Goal: Transaction & Acquisition: Register for event/course

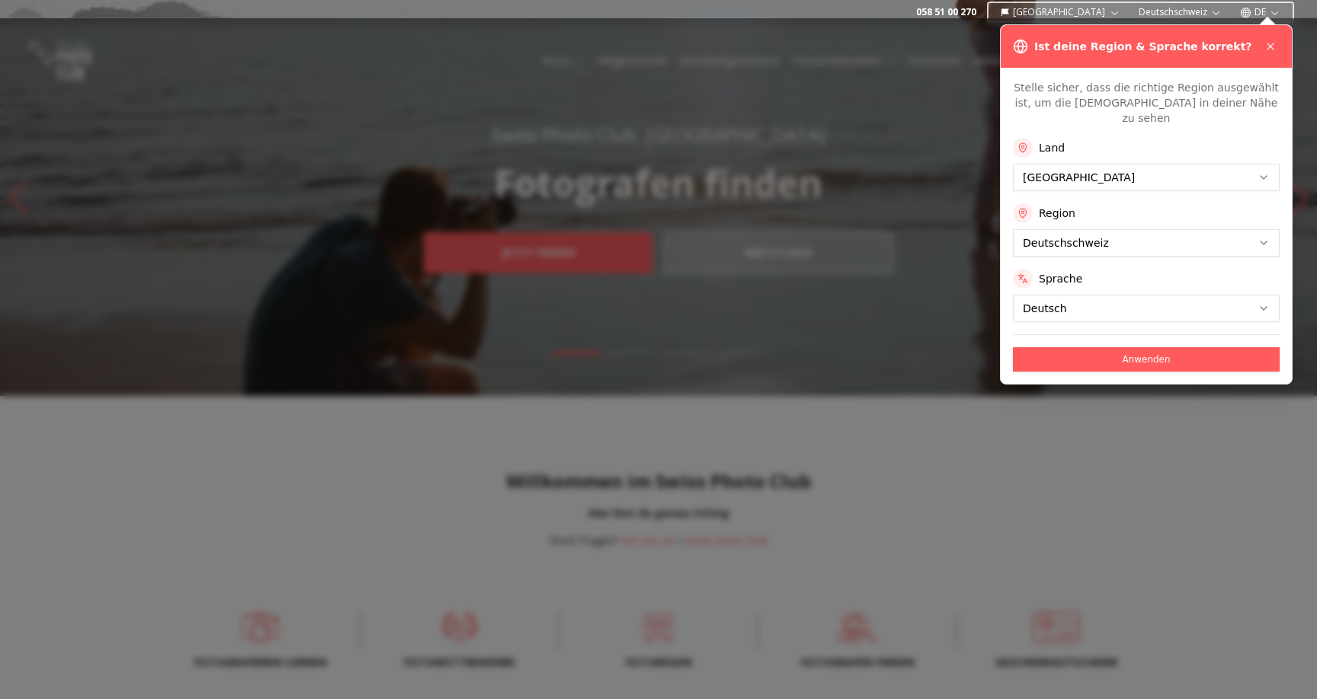
click at [1071, 335] on div "Anwenden" at bounding box center [1146, 353] width 267 height 37
click at [1064, 347] on button "Anwenden" at bounding box center [1146, 359] width 267 height 24
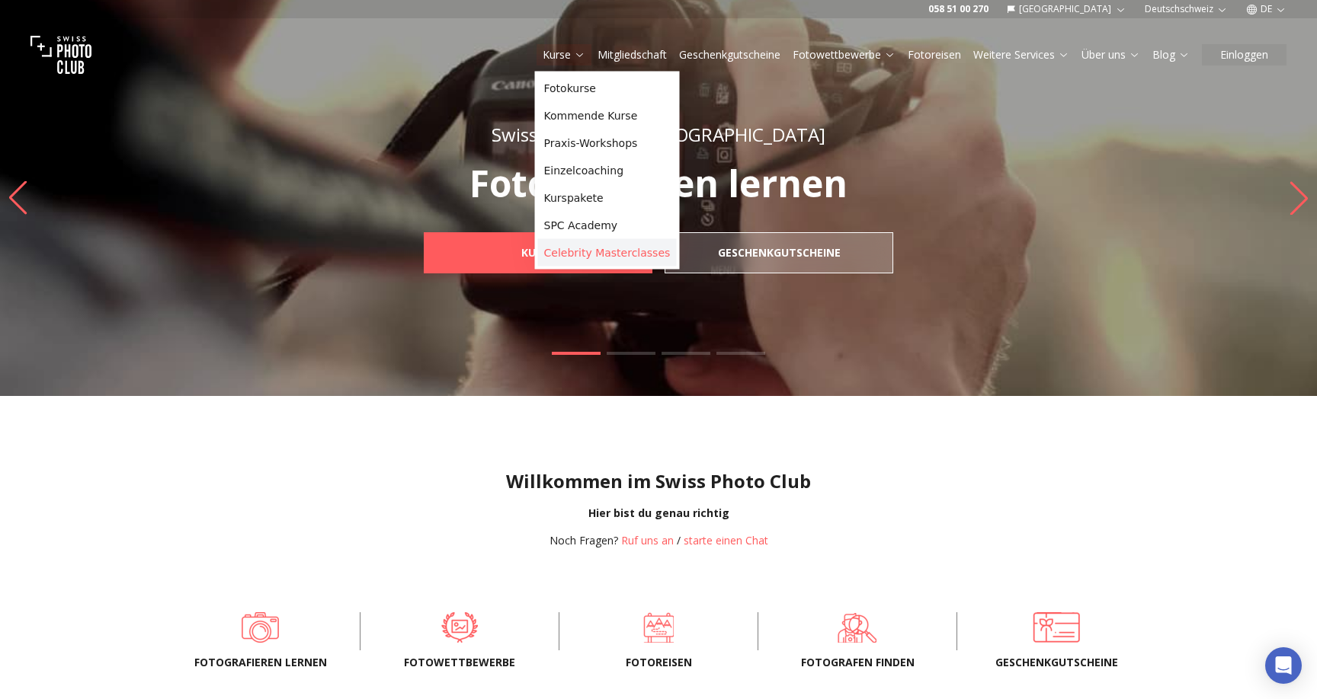
click at [577, 256] on link "Celebrity Masterclasses" at bounding box center [607, 252] width 139 height 27
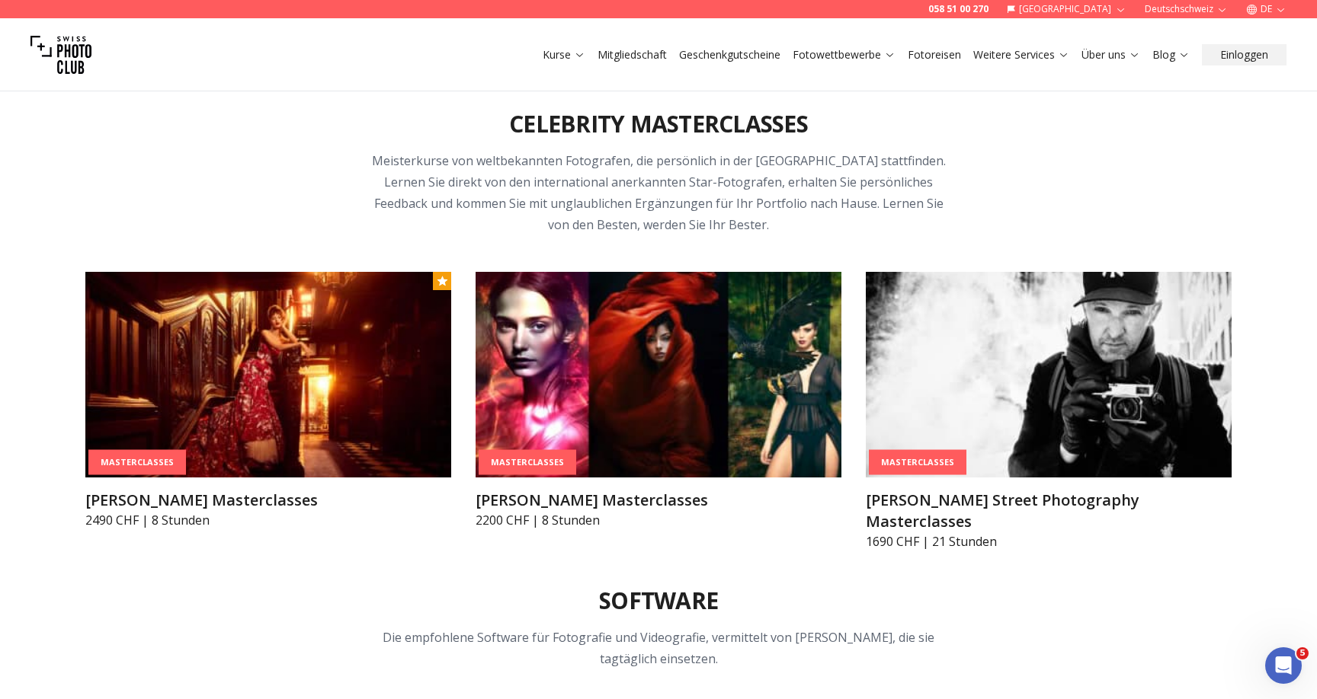
scroll to position [4607, 0]
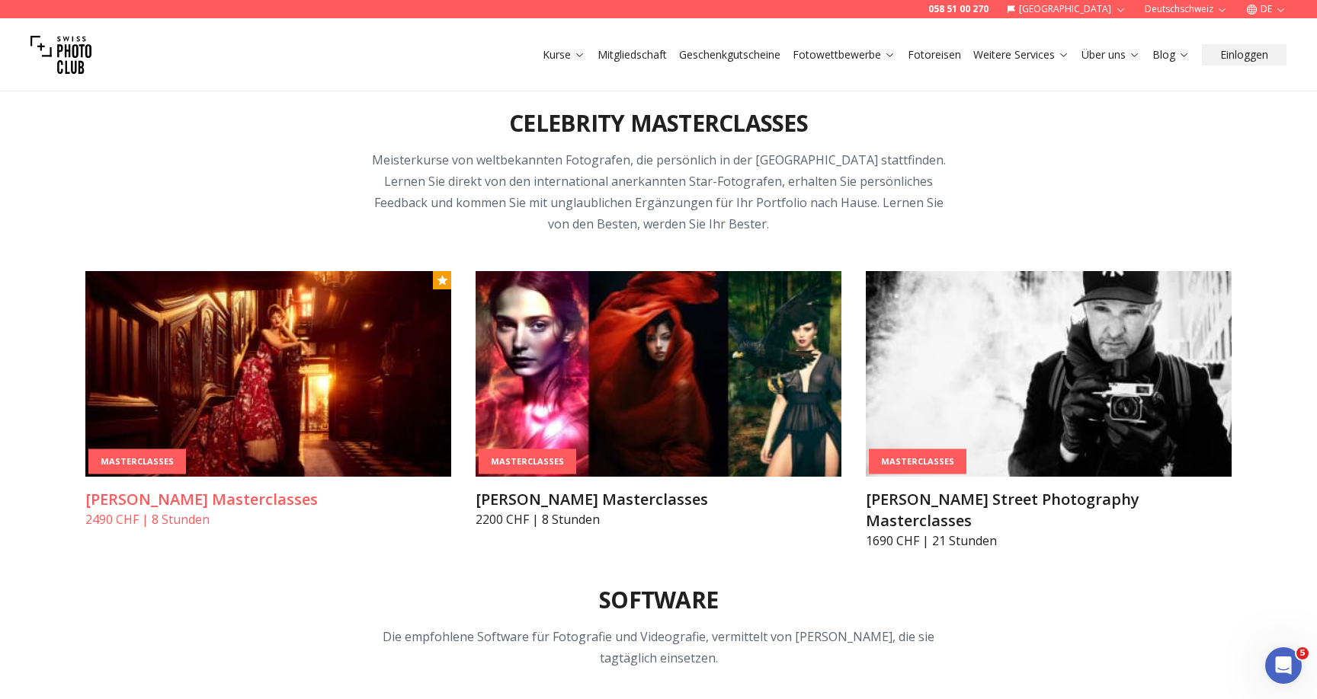
click at [247, 506] on h3 "[PERSON_NAME] Masterclasses" at bounding box center [268, 499] width 366 height 21
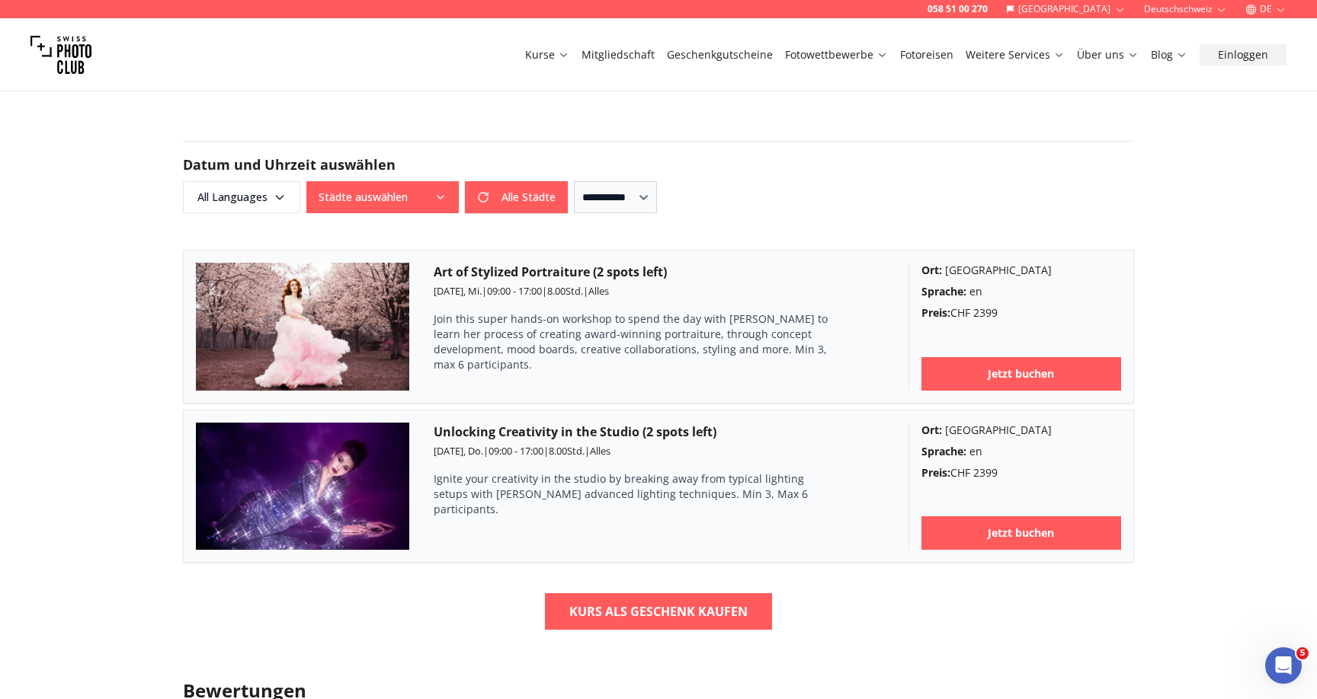
scroll to position [820, 0]
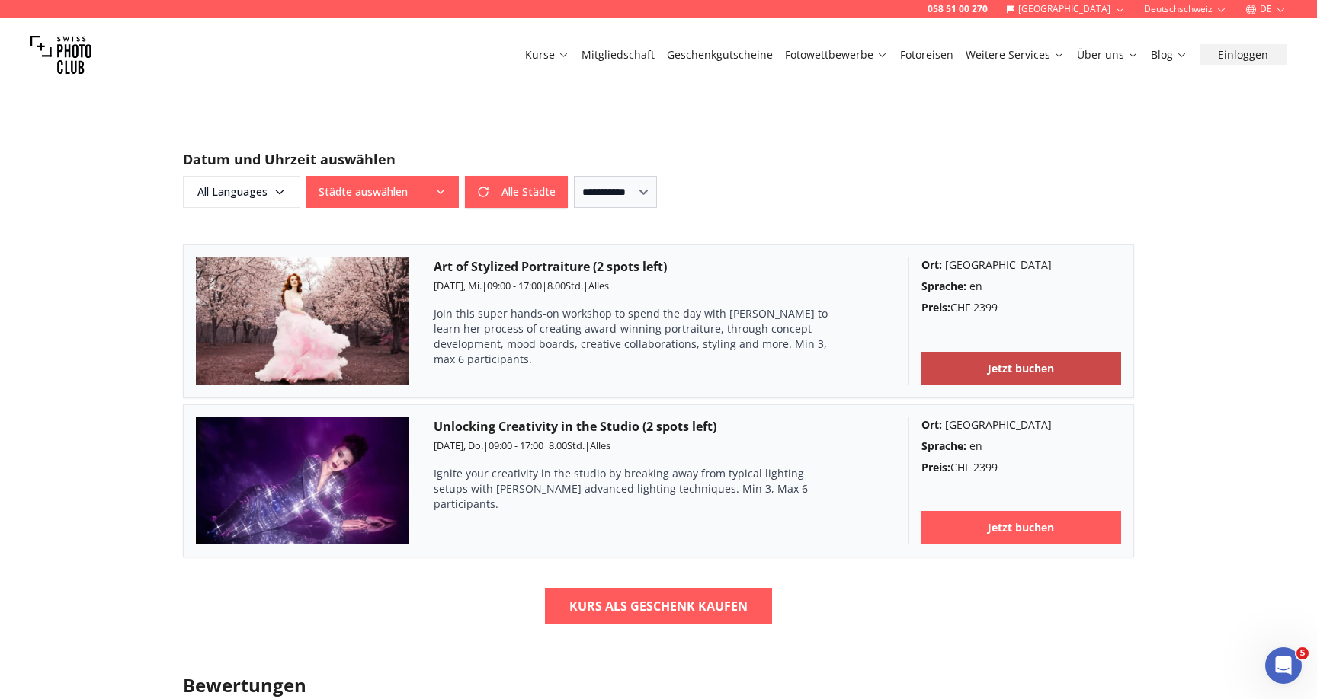
click at [975, 371] on link "Jetzt buchen" at bounding box center [1021, 369] width 200 height 34
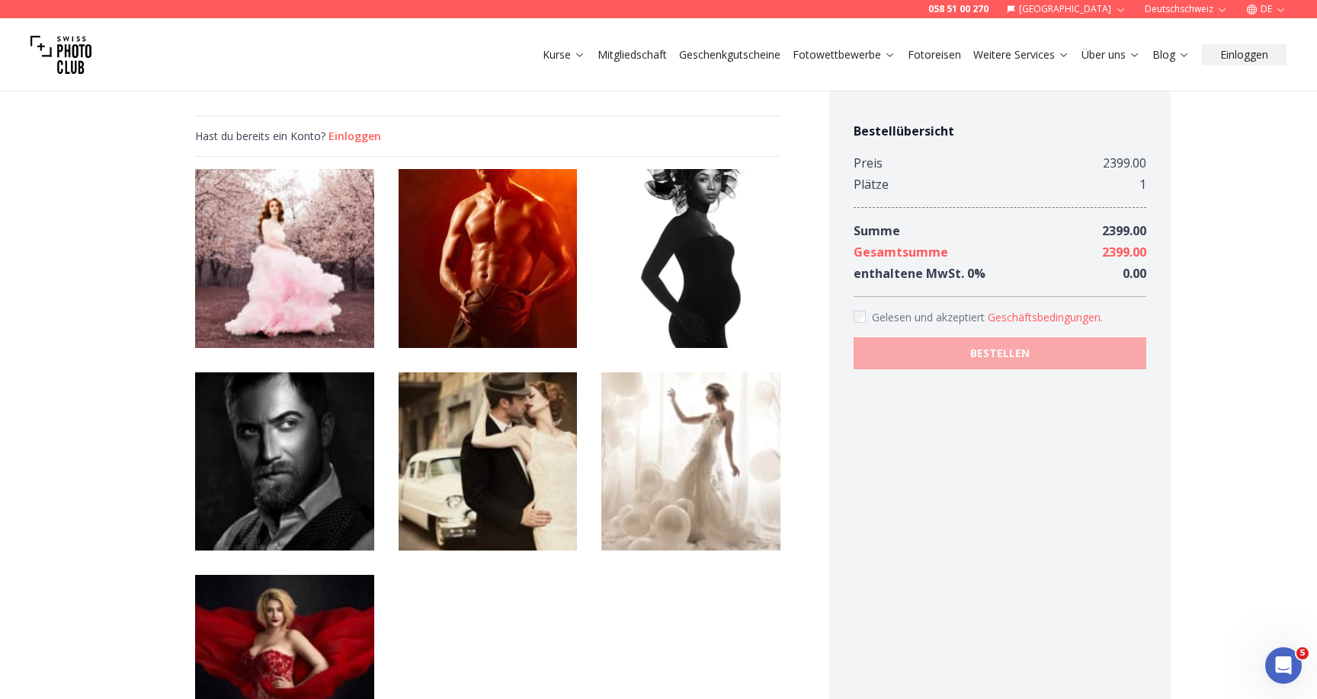
scroll to position [898, 0]
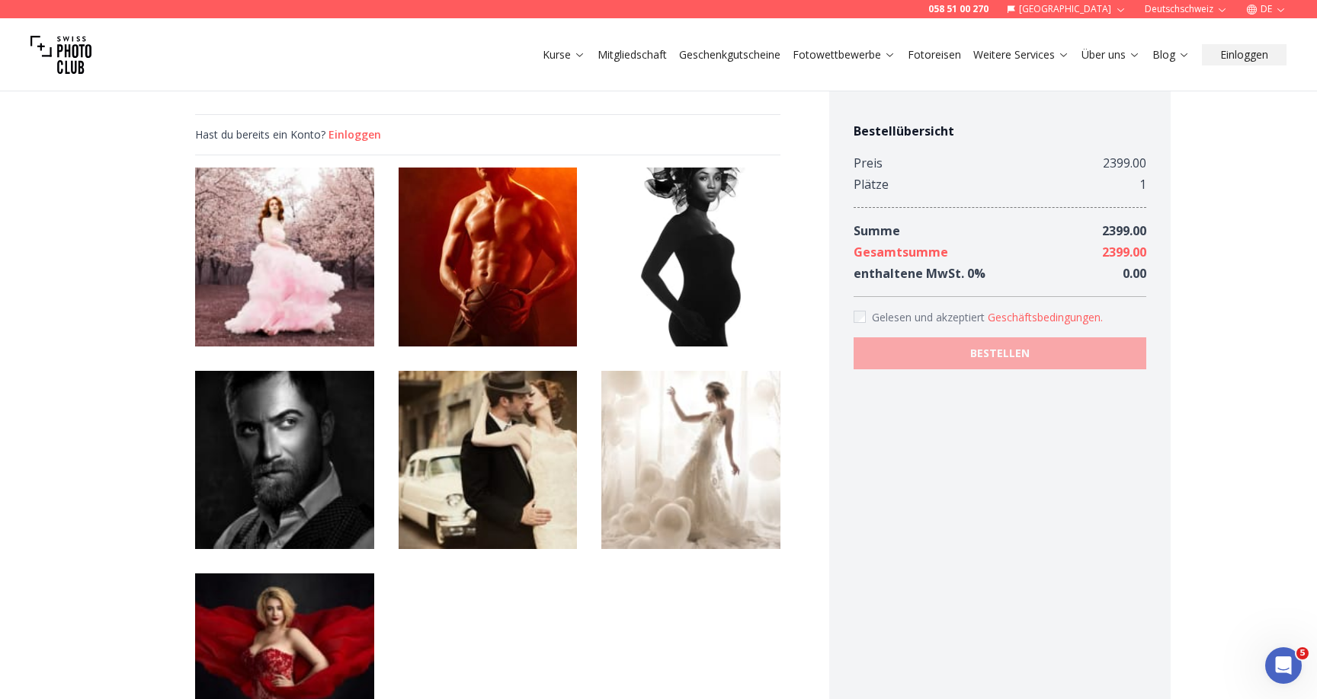
click at [567, 448] on div at bounding box center [487, 460] width 585 height 585
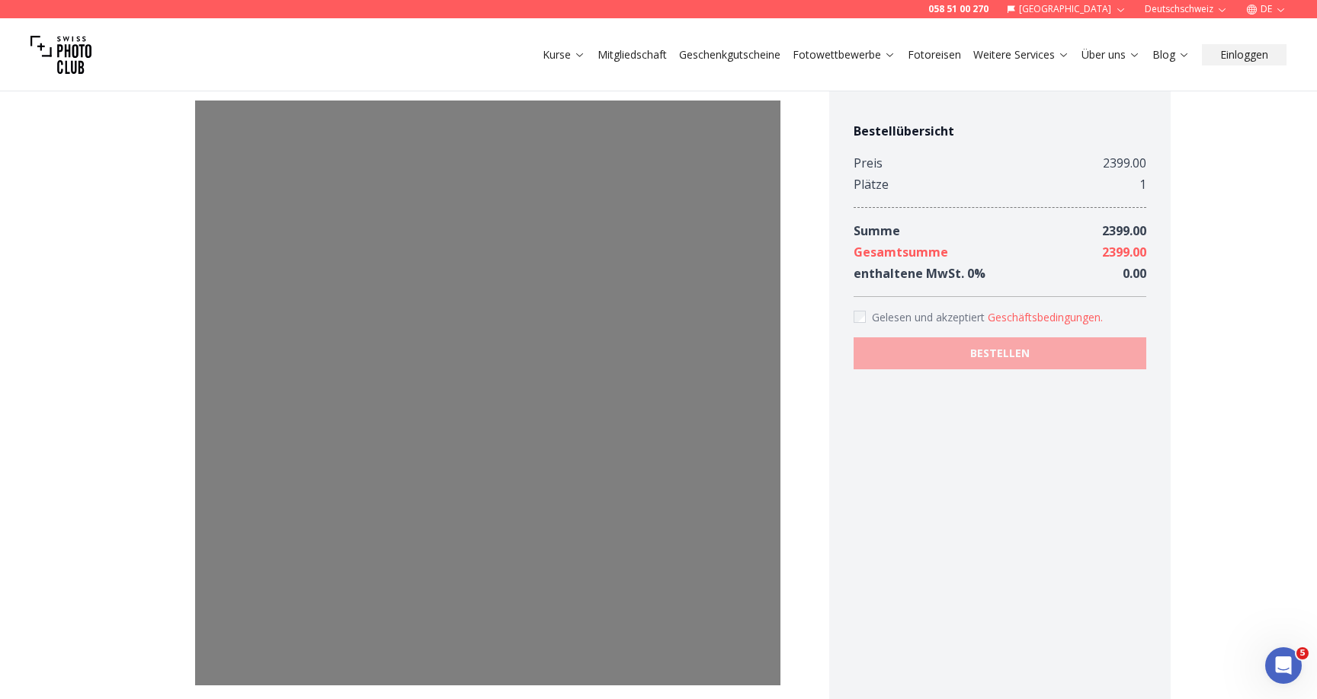
scroll to position [0, 0]
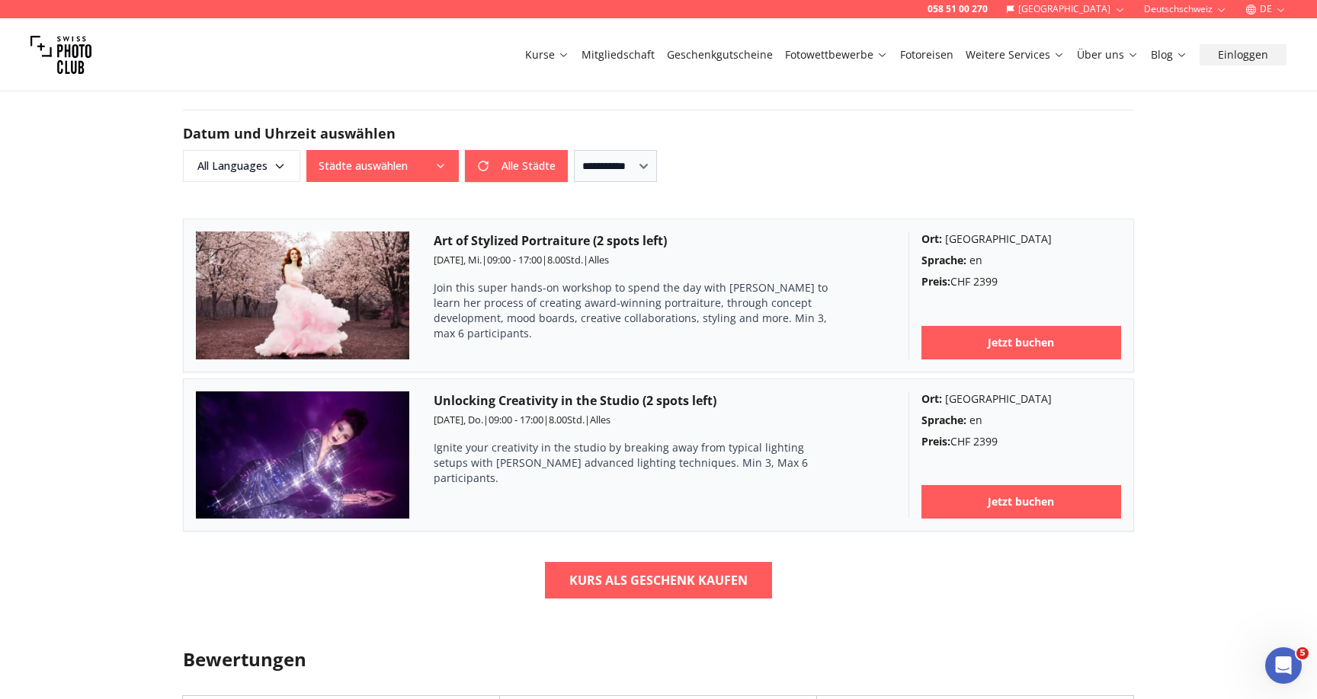
scroll to position [844, 0]
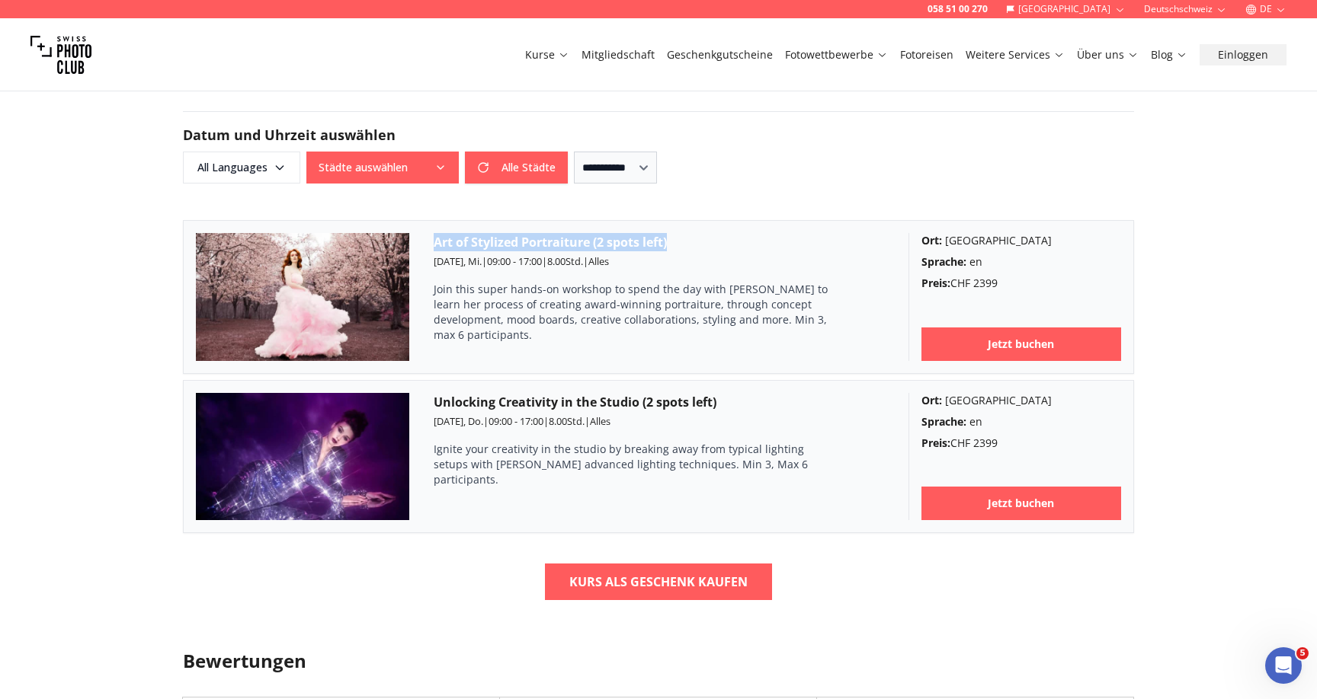
drag, startPoint x: 669, startPoint y: 238, endPoint x: 435, endPoint y: 222, distance: 234.5
click at [435, 222] on article "Art of Stylized Portraiture (2 spots left) [DATE], [GEOGRAPHIC_DATA] | 09:00 - …" at bounding box center [658, 297] width 951 height 154
click at [499, 228] on article "Art of Stylized Portraiture (2 spots left) [DATE], [GEOGRAPHIC_DATA] | 09:00 - …" at bounding box center [658, 297] width 951 height 154
click at [112, 351] on div "058 51 00 270 Schweiz Deutschschweiz DE Kurse Mitgliedschaft Geschenkgutscheine…" at bounding box center [658, 539] width 1317 height 2767
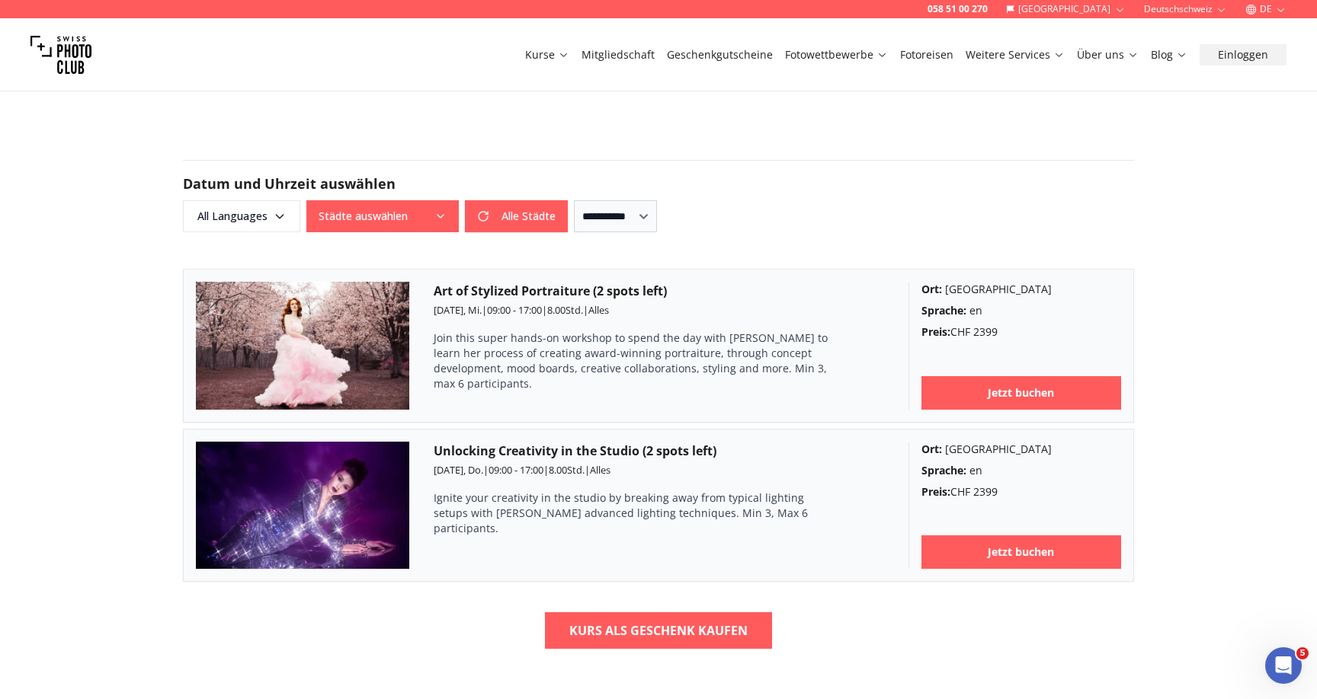
scroll to position [790, 0]
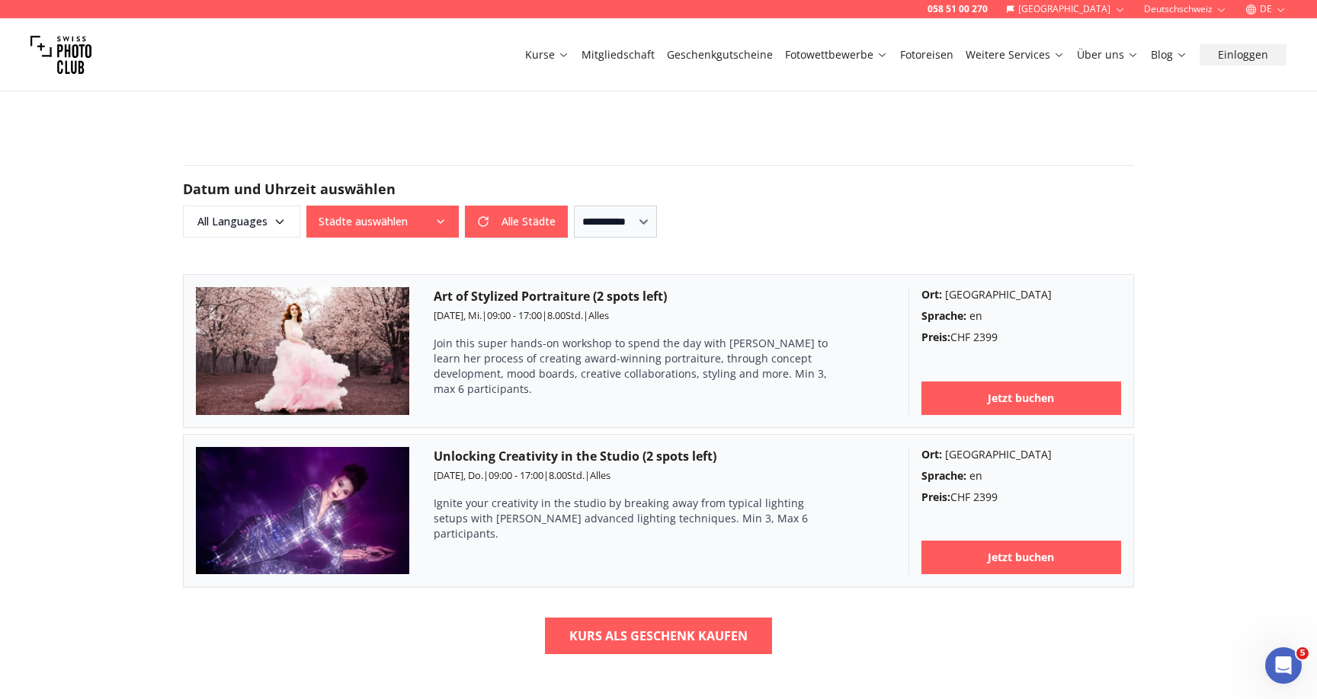
click at [112, 350] on div "058 51 00 270 Schweiz Deutschschweiz DE Kurse Mitgliedschaft Geschenkgutscheine…" at bounding box center [658, 593] width 1317 height 2767
